Goal: Navigation & Orientation: Find specific page/section

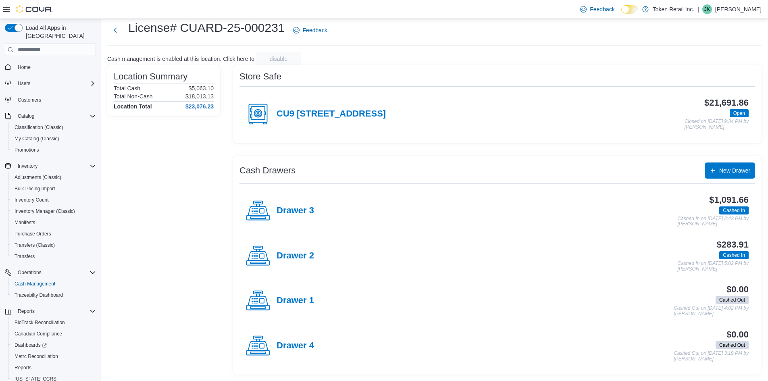
scroll to position [25, 0]
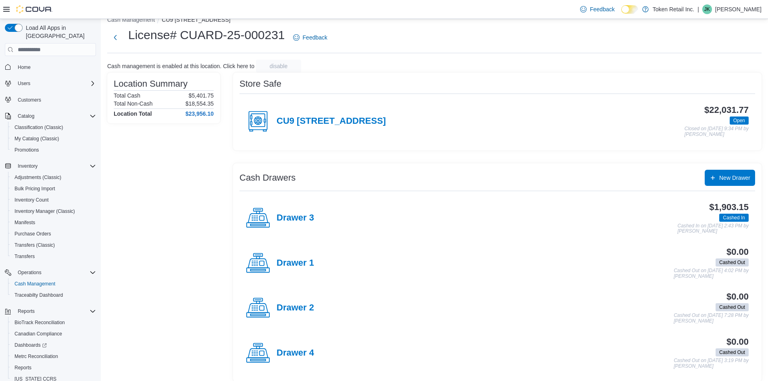
scroll to position [20, 0]
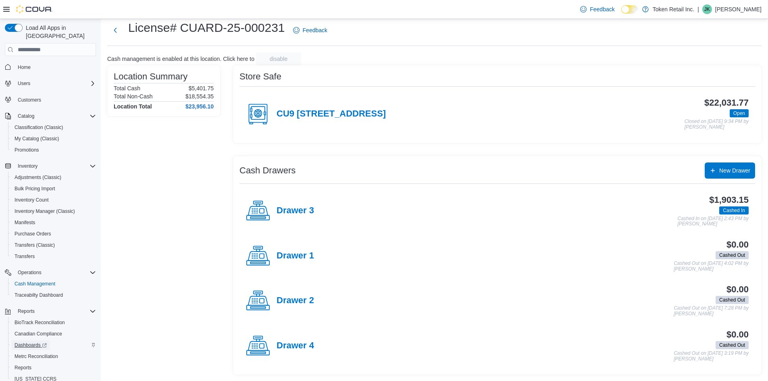
click at [30, 342] on span "Dashboards" at bounding box center [31, 345] width 32 height 6
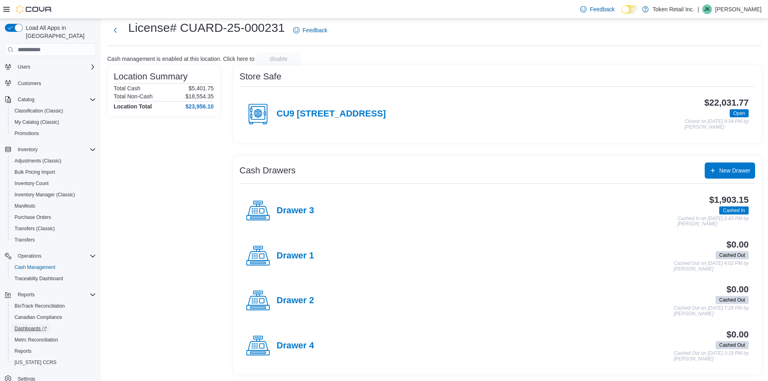
scroll to position [25, 0]
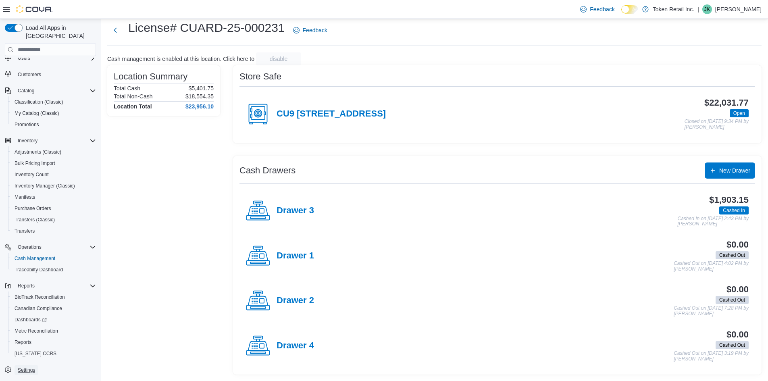
click at [25, 367] on span "Settings" at bounding box center [26, 370] width 17 height 6
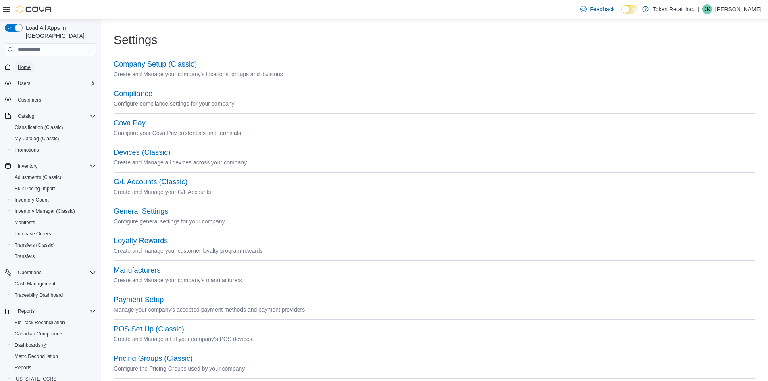
click at [29, 64] on span "Home" at bounding box center [24, 67] width 13 height 6
